Goal: Complete application form

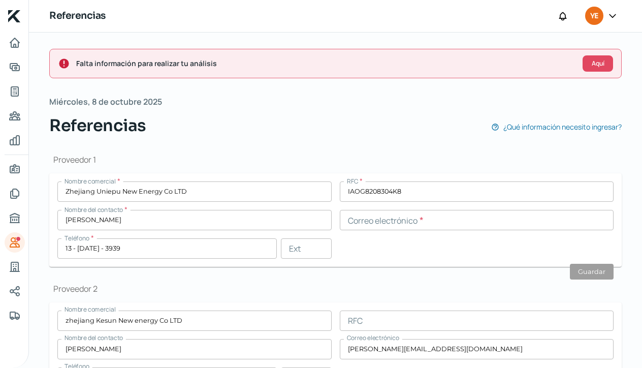
scroll to position [79, 0]
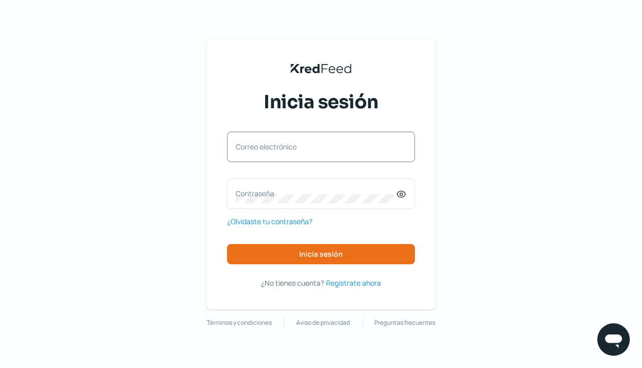
click at [249, 149] on label "Correo electrónico" at bounding box center [316, 147] width 161 height 10
click at [249, 149] on input "Correo electrónico" at bounding box center [321, 151] width 171 height 9
type input "[EMAIL_ADDRESS][DOMAIN_NAME]"
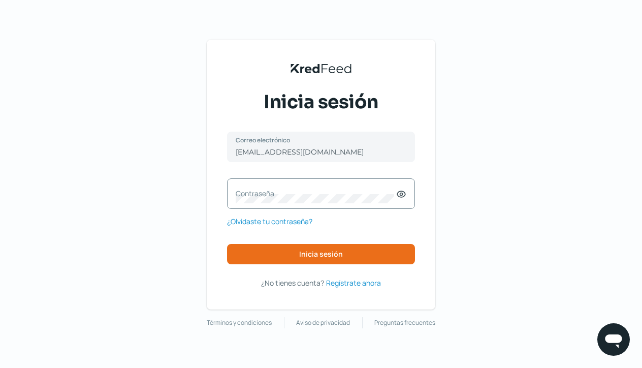
click at [401, 194] on icon at bounding box center [401, 194] width 10 height 10
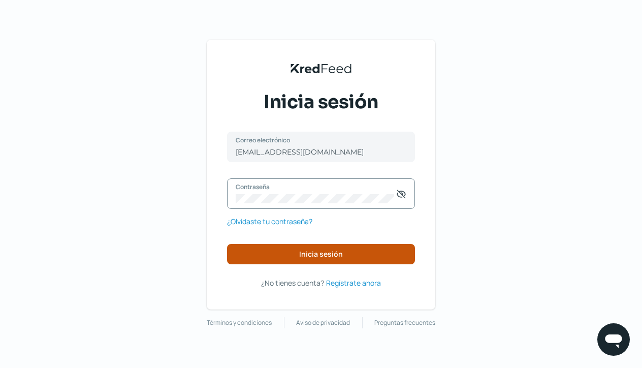
click at [302, 260] on button "Inicia sesión" at bounding box center [321, 254] width 188 height 20
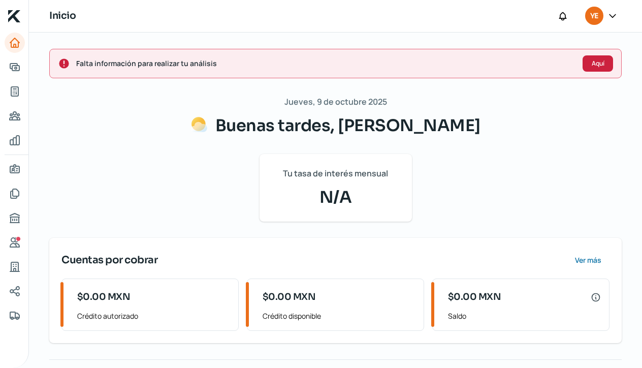
click at [592, 62] on span "Aquí" at bounding box center [598, 63] width 13 height 6
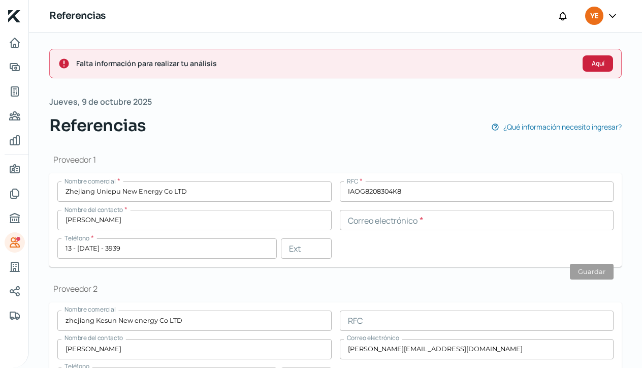
scroll to position [121, 0]
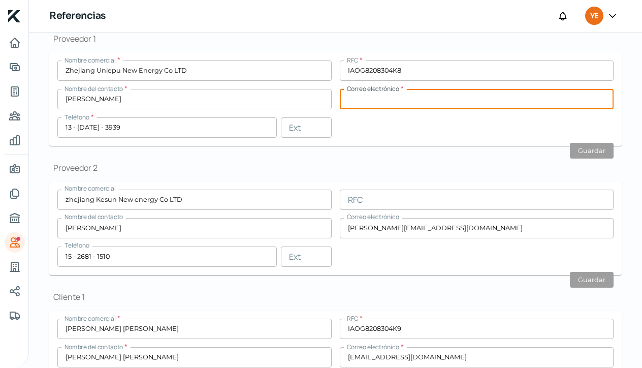
click at [358, 99] on input "text" at bounding box center [477, 99] width 274 height 20
type input "jussi@unipu.com"
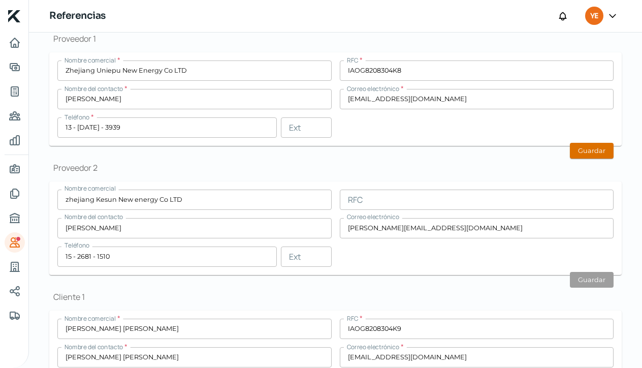
click at [577, 153] on button "Guardar" at bounding box center [592, 151] width 44 height 16
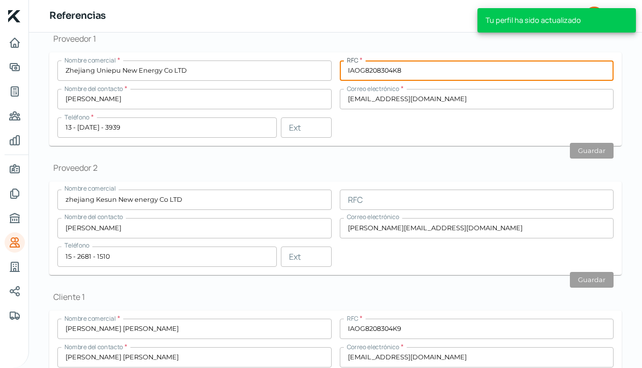
drag, startPoint x: 401, startPoint y: 71, endPoint x: 334, endPoint y: 72, distance: 67.6
click at [334, 72] on div "Nombre comercial * Zhejiang Uniepu New Energy Co LTD RFC * IAOG8208304K8 Nombre…" at bounding box center [335, 98] width 556 height 77
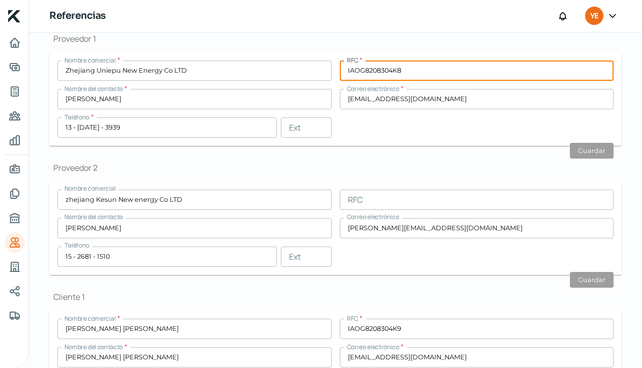
click at [353, 202] on input "text" at bounding box center [477, 199] width 274 height 20
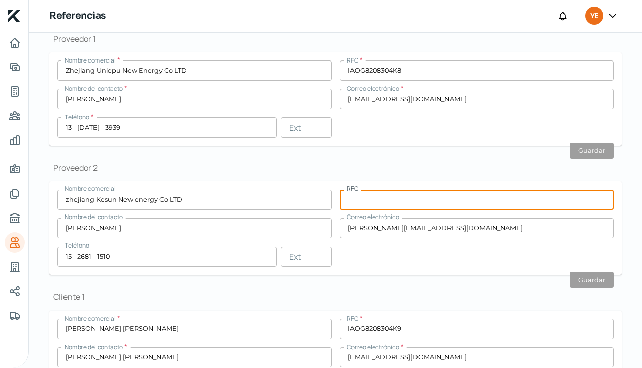
paste input "IAOG8208304K8"
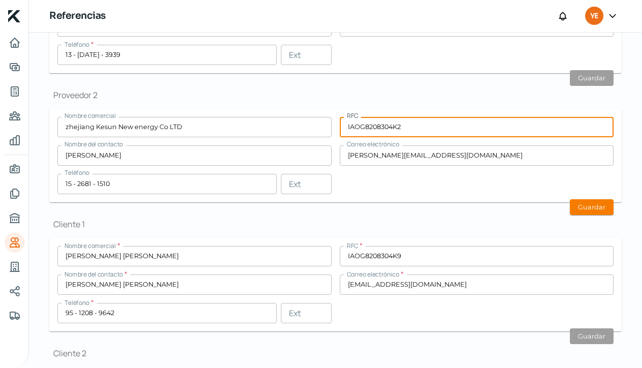
scroll to position [160, 0]
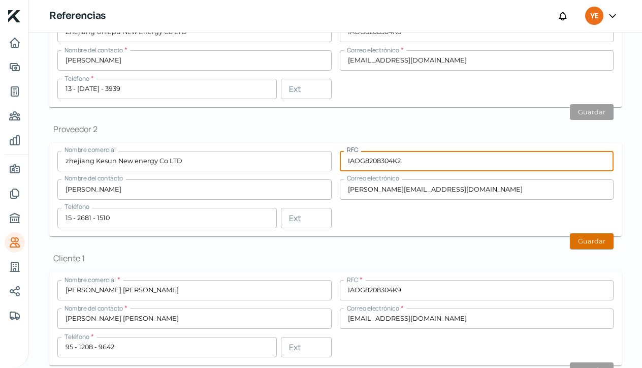
type input "IAOG8208304K2"
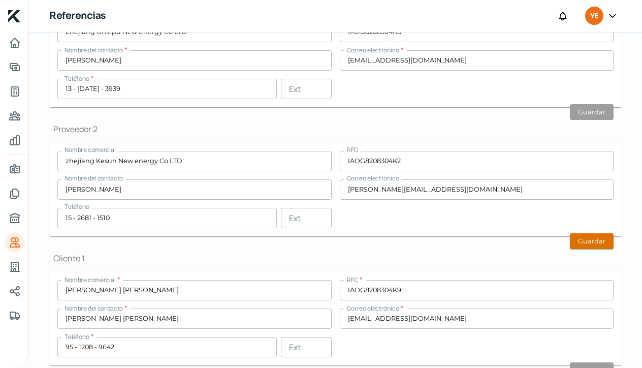
click at [580, 243] on button "Guardar" at bounding box center [592, 241] width 44 height 16
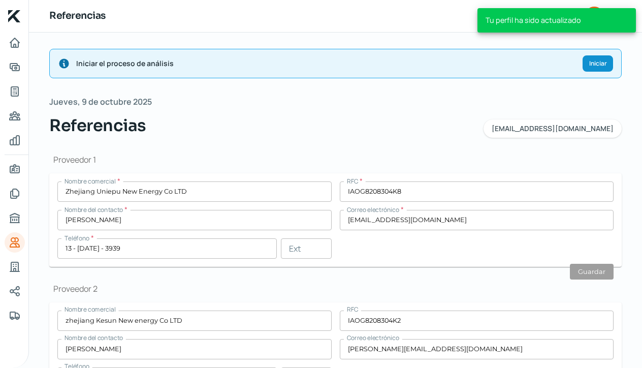
scroll to position [0, 0]
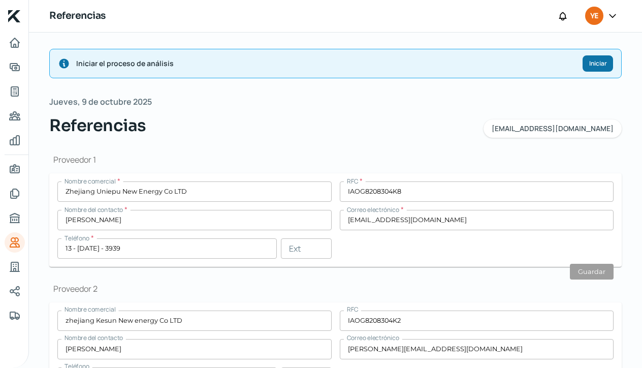
click at [600, 62] on span "Iniciar" at bounding box center [598, 63] width 18 height 6
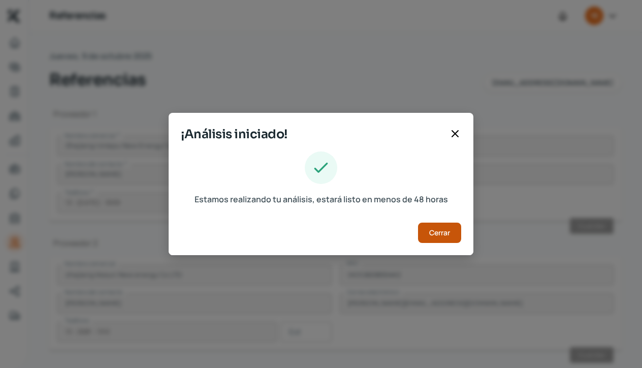
click at [446, 236] on span "Cerrar" at bounding box center [439, 232] width 21 height 7
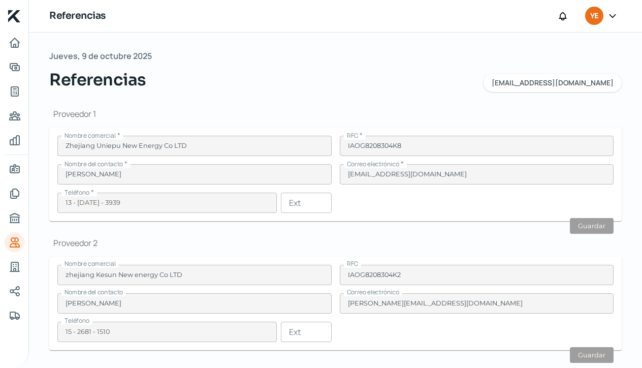
click at [612, 17] on icon at bounding box center [613, 16] width 10 height 10
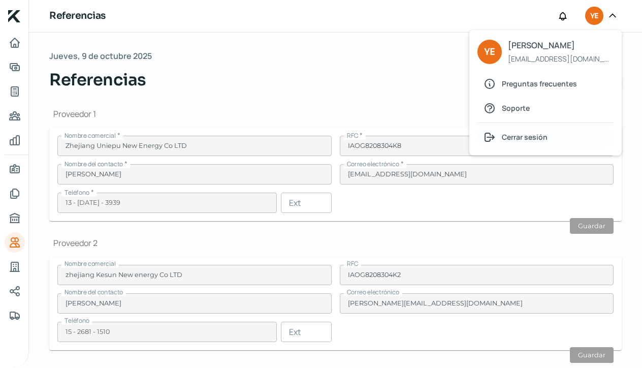
click at [524, 137] on span "Cerrar sesión" at bounding box center [525, 137] width 46 height 13
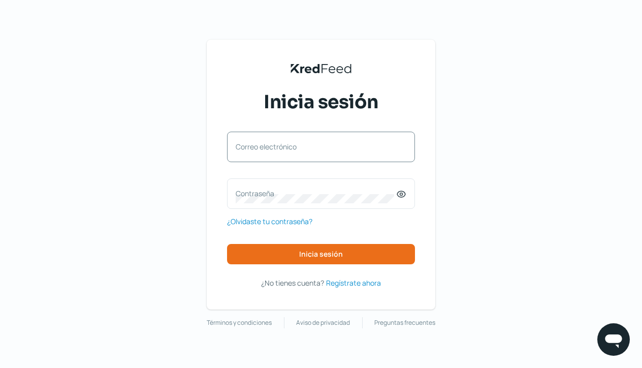
click at [259, 147] on label "Correo electrónico" at bounding box center [316, 147] width 161 height 10
click at [259, 147] on input "Correo electrónico" at bounding box center [321, 151] width 171 height 9
type input "ecologyfacto@gmail.com"
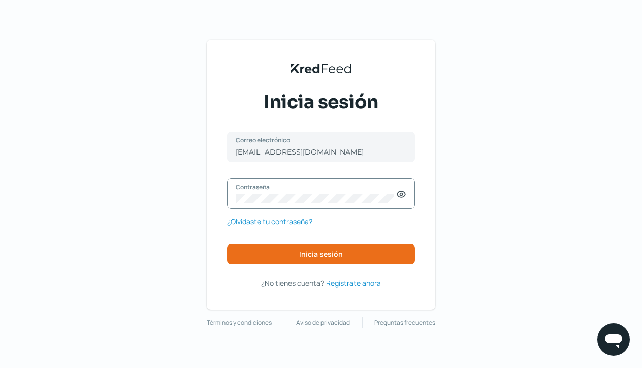
click at [401, 195] on icon at bounding box center [401, 194] width 3 height 3
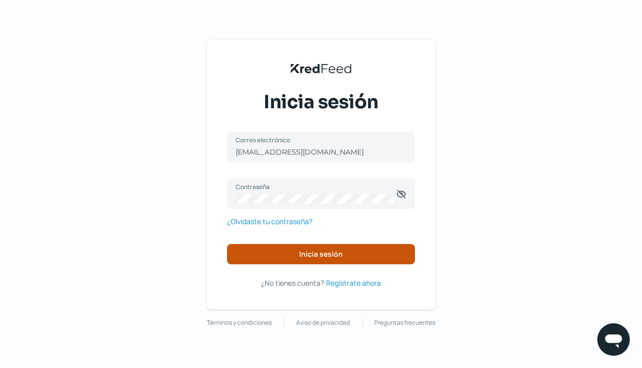
click at [331, 256] on span "Inicia sesión" at bounding box center [321, 253] width 44 height 7
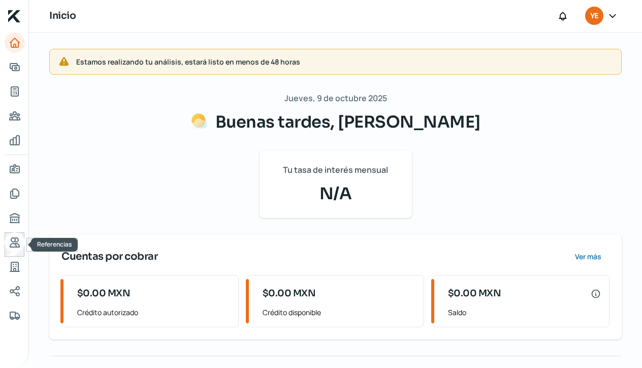
click at [11, 241] on icon "Referencias" at bounding box center [15, 242] width 12 height 12
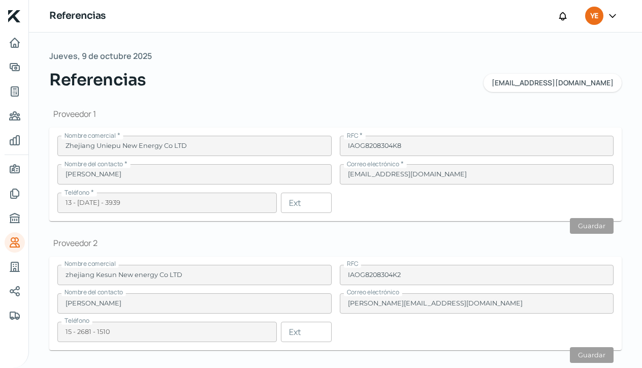
scroll to position [280, 0]
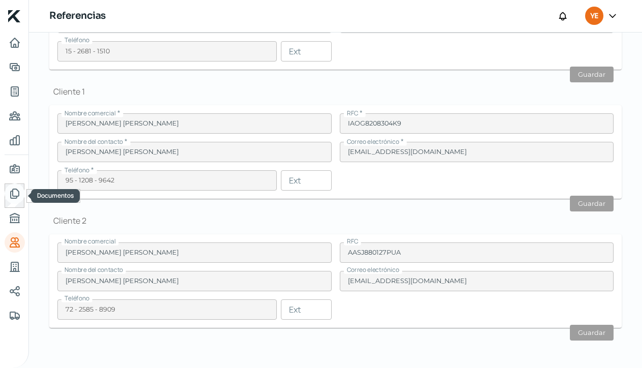
click at [17, 190] on icon "Documentos" at bounding box center [15, 193] width 8 height 9
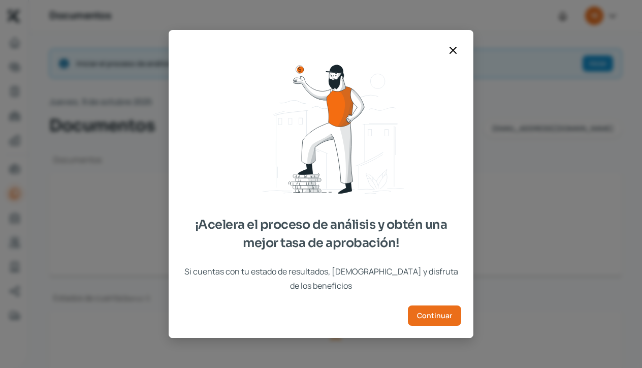
click at [19, 241] on body "Inicio | KredFeed Documentos YE Iniciar el proceso de análisis Iniciar Jueves, …" at bounding box center [321, 184] width 642 height 368
type input "IdcGeneraConstancia.pdf"
type input "CURRICULUM ECOLOGY.pdf"
type input "Captura de pantalla 2025-10-07 a la(s) 3.02.10 p.m..png"
type input "sep 25 yesai bbva .pdf"
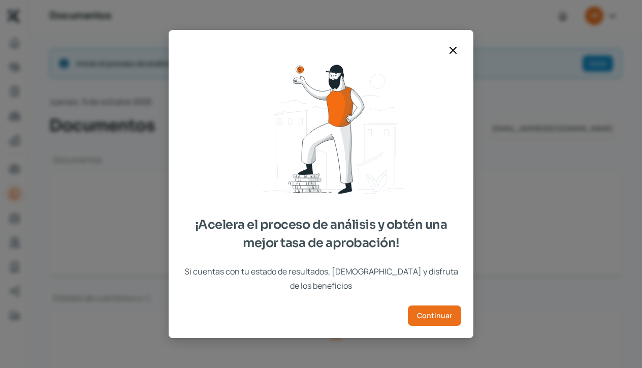
type input "Ago 25 yesai bbva .pdf"
type input "jul25 yesai bbva .pdf"
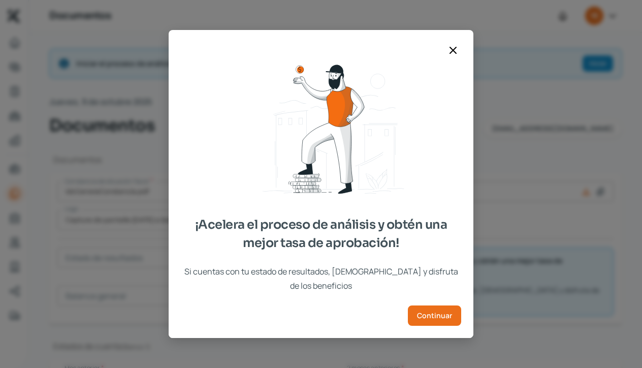
click at [455, 53] on icon at bounding box center [453, 50] width 6 height 6
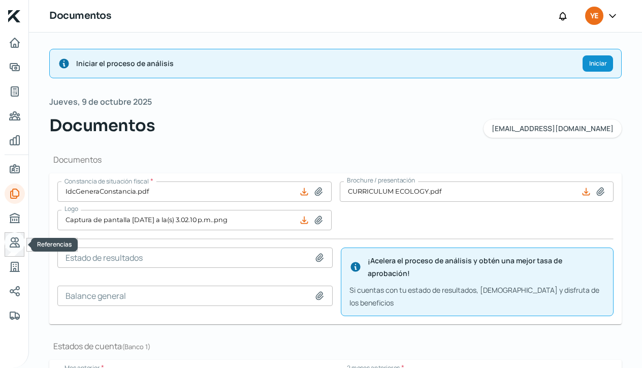
click at [13, 242] on icon "Referencias" at bounding box center [14, 242] width 9 height 9
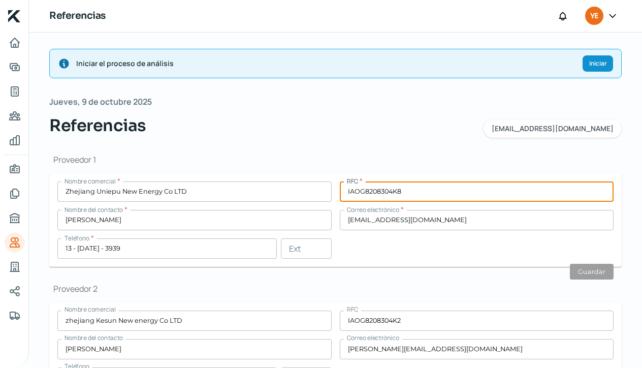
click at [403, 188] on input "IAOG8208304K8" at bounding box center [477, 191] width 274 height 20
type input "I"
click at [361, 189] on input "text" at bounding box center [477, 191] width 274 height 20
click at [351, 191] on input "text" at bounding box center [477, 191] width 274 height 20
click at [377, 188] on input "text" at bounding box center [477, 191] width 274 height 20
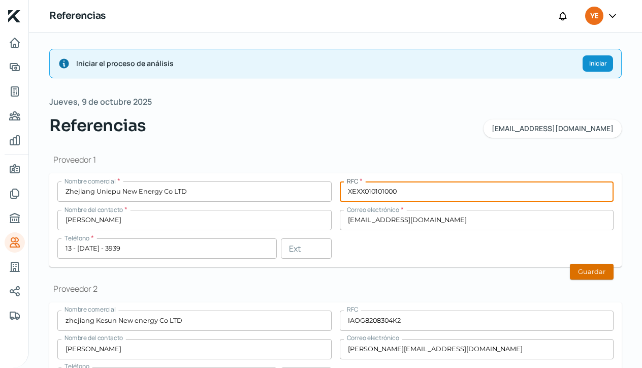
type input "XEXX010101000"
click at [589, 267] on button "Guardar" at bounding box center [592, 272] width 44 height 16
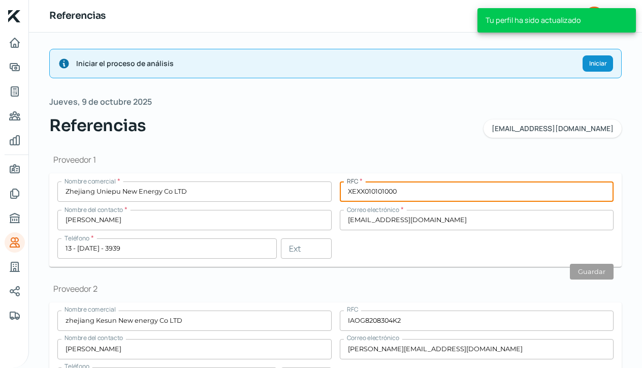
drag, startPoint x: 400, startPoint y: 189, endPoint x: 334, endPoint y: 192, distance: 65.6
click at [334, 192] on div "Nombre comercial * Zhejiang Uniepu New Energy Co LTD RFC * XEXX010101000 Nombre…" at bounding box center [335, 219] width 556 height 77
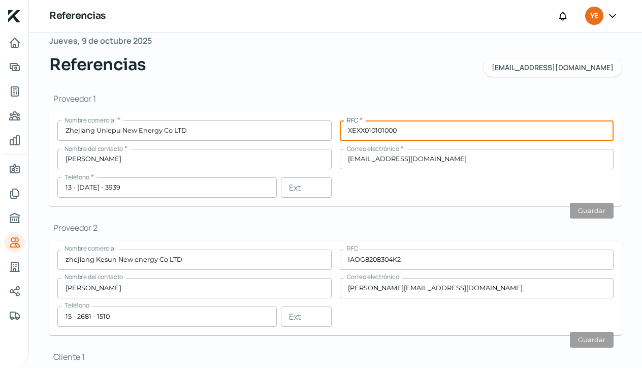
scroll to position [75, 0]
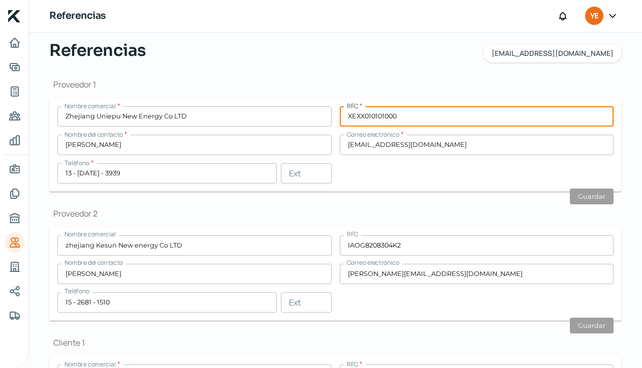
click at [416, 242] on input "IAOG8208304K2" at bounding box center [477, 245] width 274 height 20
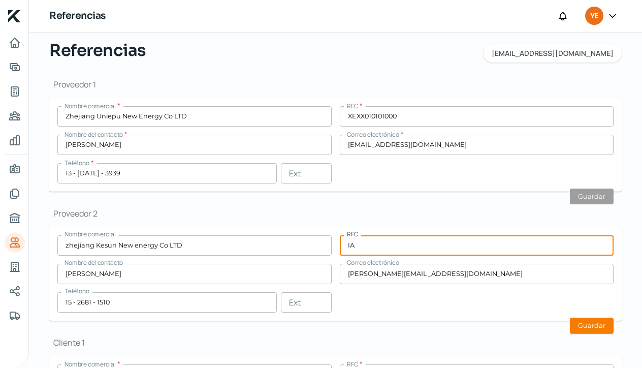
type input "I"
click at [350, 243] on input "text" at bounding box center [477, 245] width 274 height 20
type input "XEXX010101000"
click at [597, 328] on button "Guardar" at bounding box center [592, 325] width 44 height 16
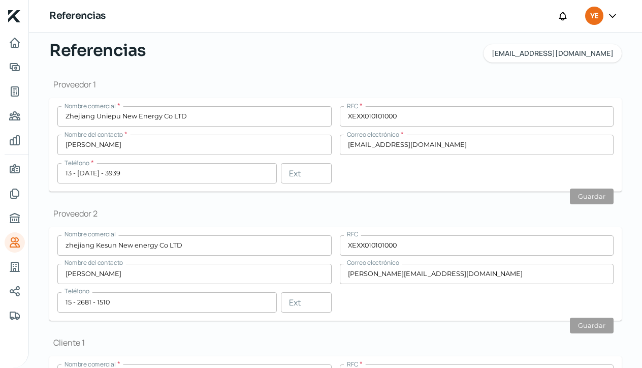
click at [613, 16] on icon at bounding box center [613, 15] width 6 height 3
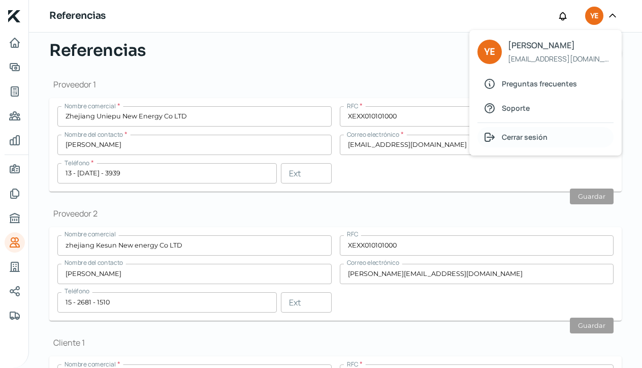
click at [534, 142] on span "Cerrar sesión" at bounding box center [525, 137] width 46 height 13
